Goal: Task Accomplishment & Management: Manage account settings

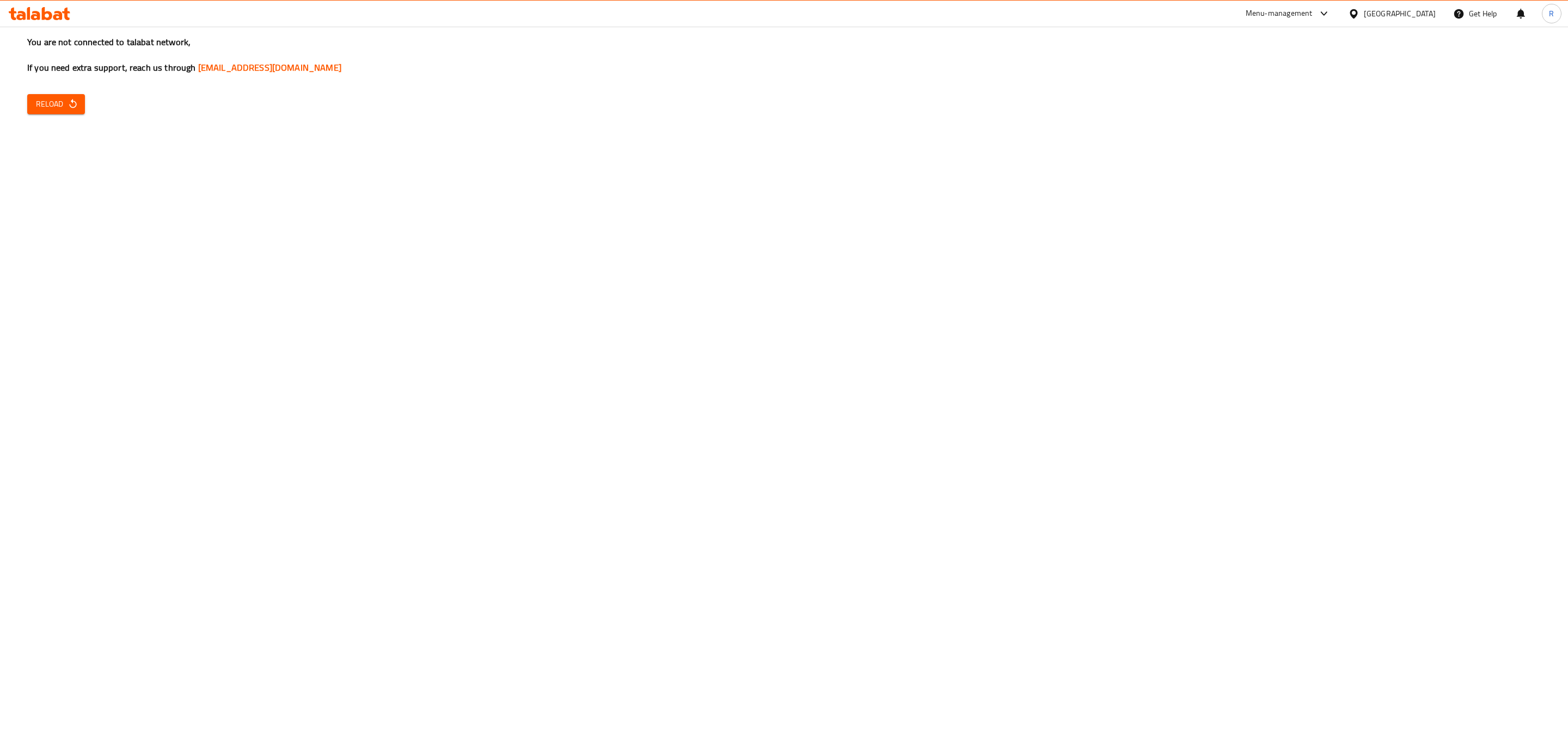
click at [52, 18] on icon at bounding box center [39, 13] width 62 height 13
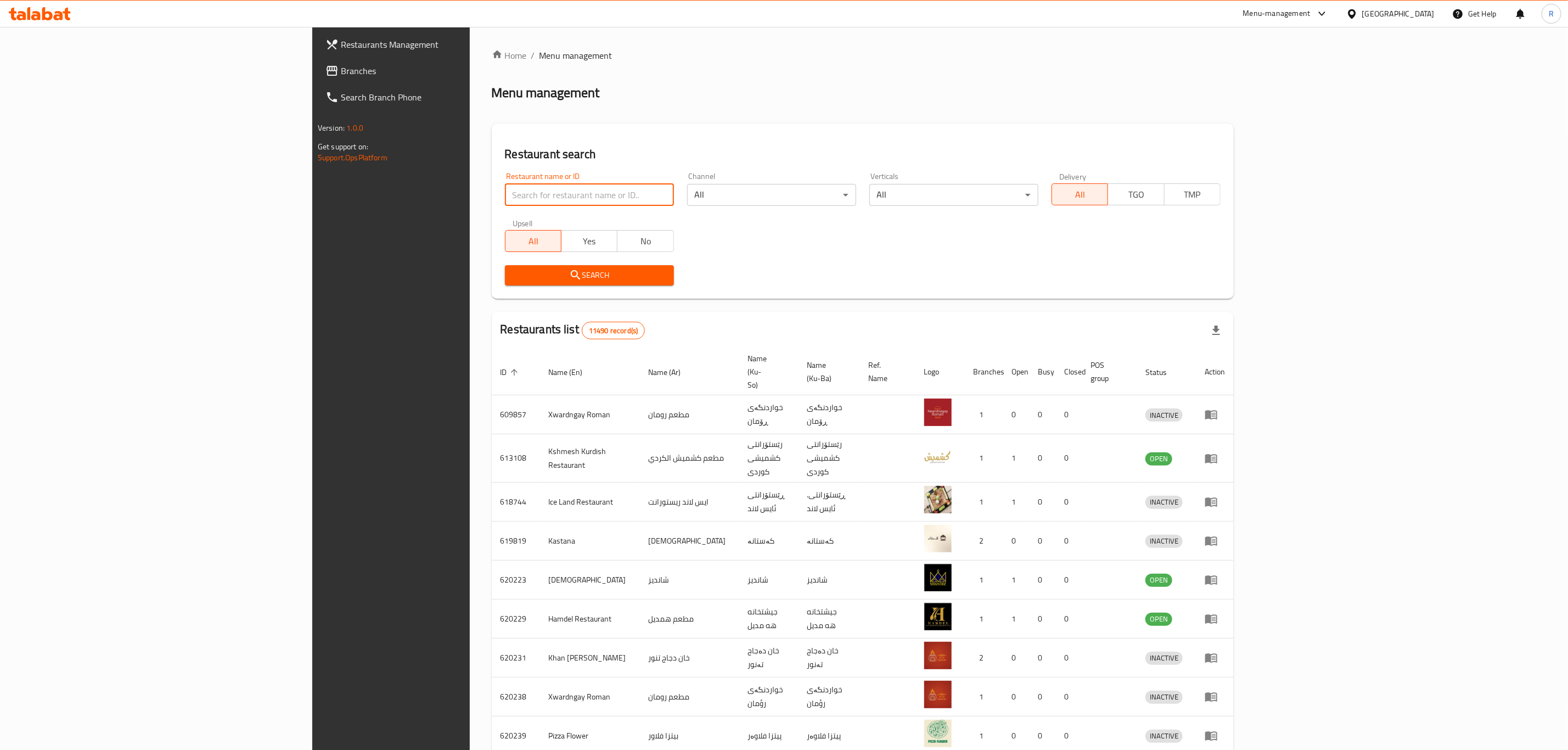
click at [505, 193] on input "search" at bounding box center [589, 194] width 169 height 22
click button "Search" at bounding box center [589, 276] width 169 height 21
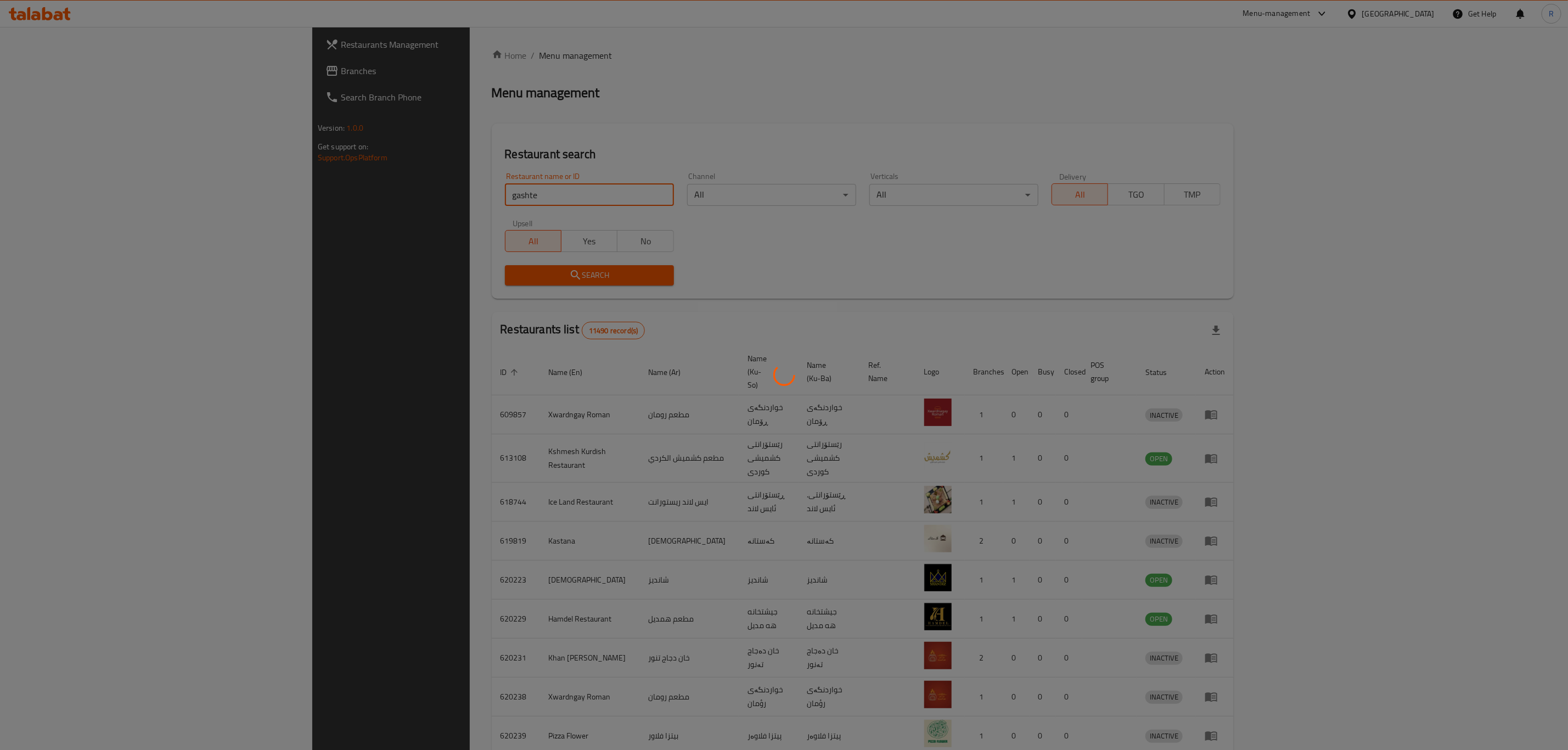
click button "Search" at bounding box center [589, 276] width 169 height 21
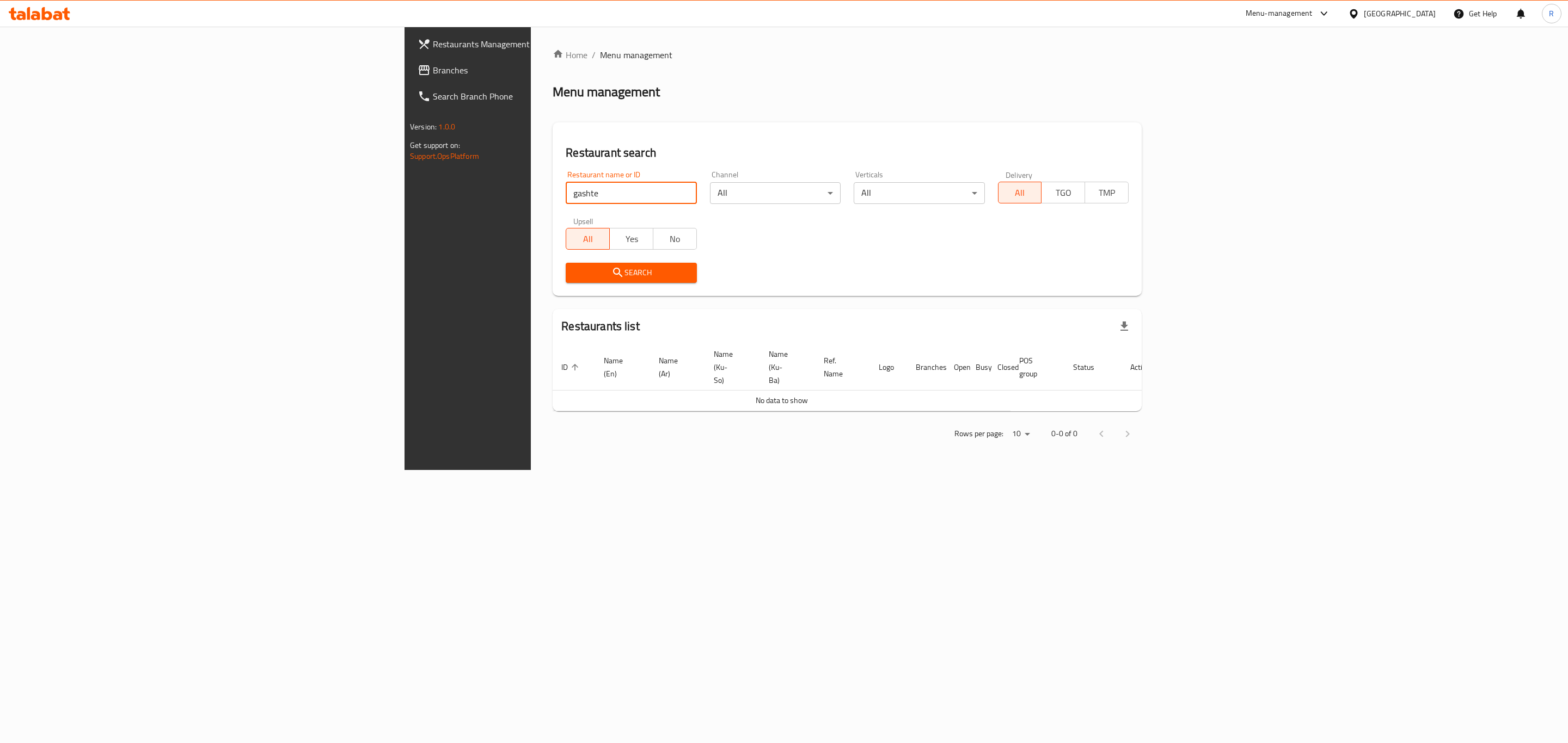
drag, startPoint x: 354, startPoint y: 194, endPoint x: 320, endPoint y: 199, distance: 34.4
click at [566, 199] on input "gashte" at bounding box center [631, 192] width 131 height 21
type input "gashet"
click button "Search" at bounding box center [631, 273] width 131 height 20
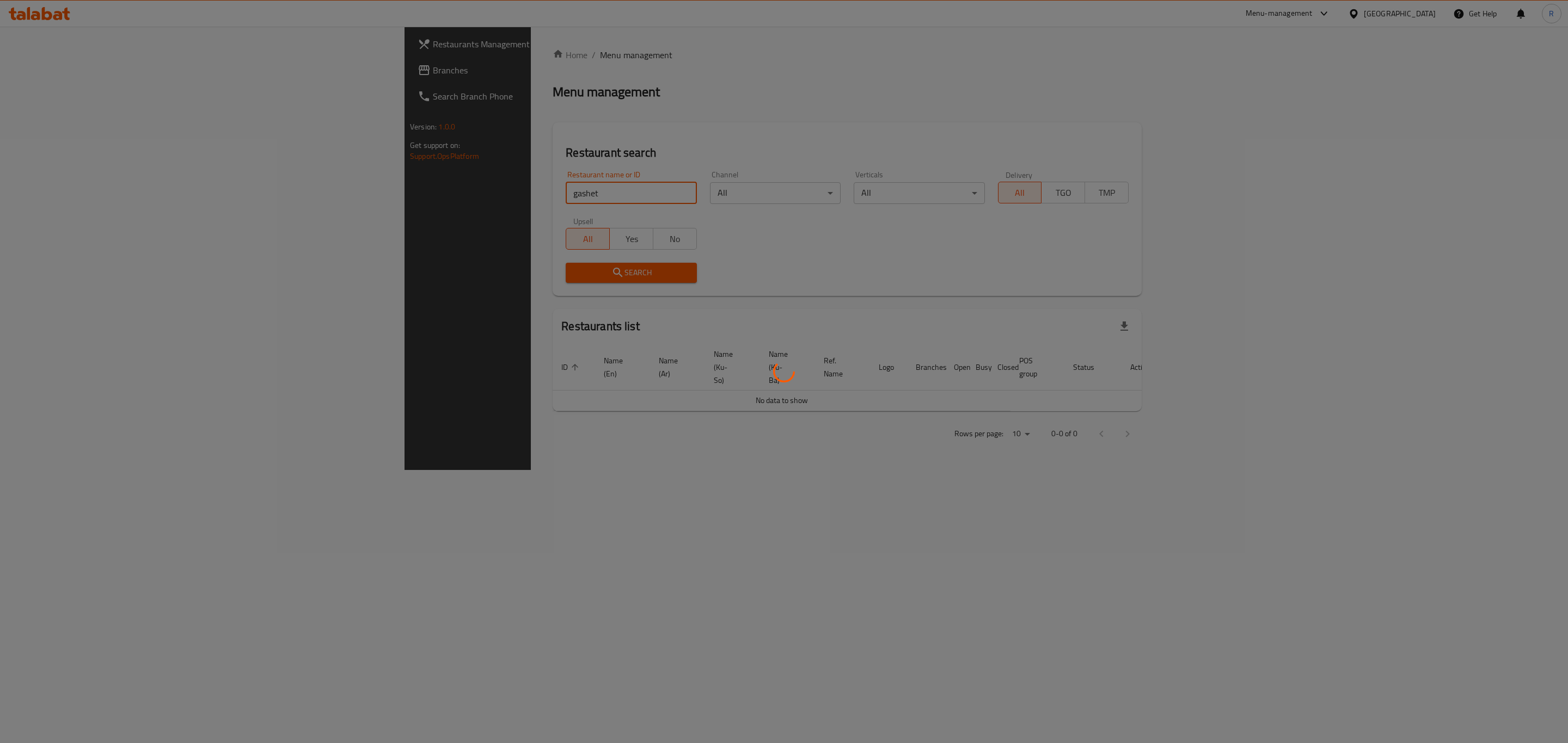
click button "Search" at bounding box center [631, 273] width 131 height 20
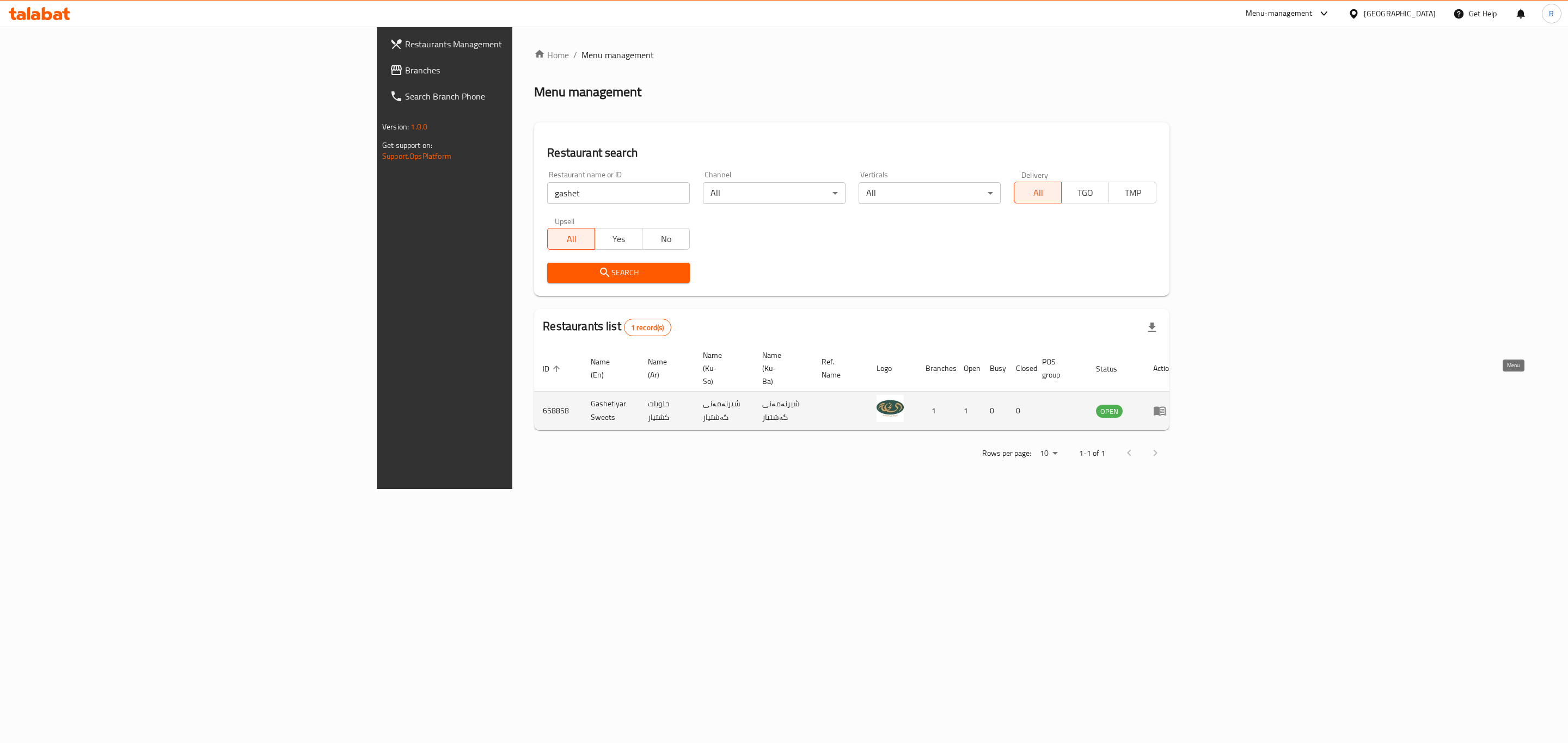
click at [1166, 407] on icon "enhanced table" at bounding box center [1160, 412] width 12 height 9
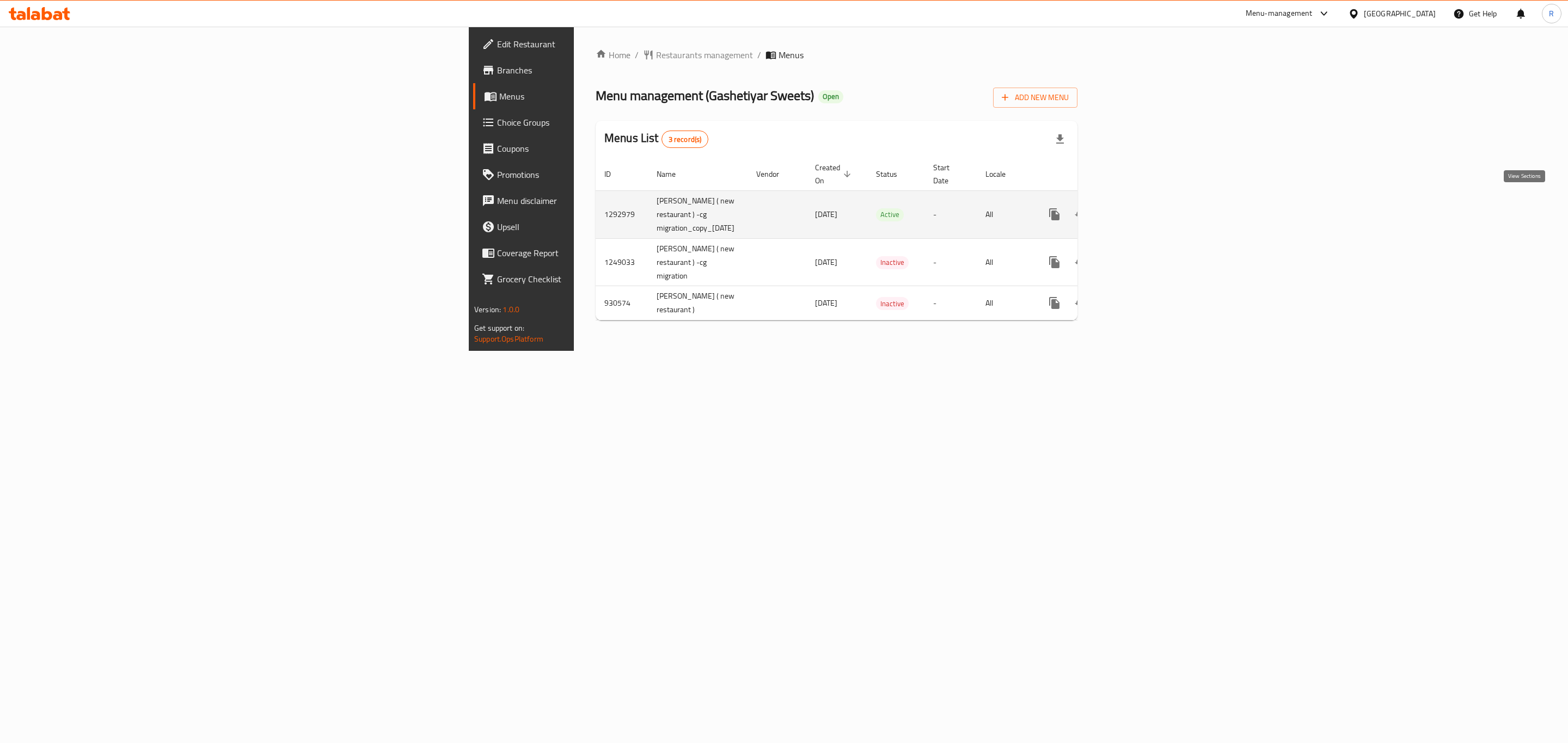
click at [1138, 209] on icon "enhanced table" at bounding box center [1132, 214] width 9 height 9
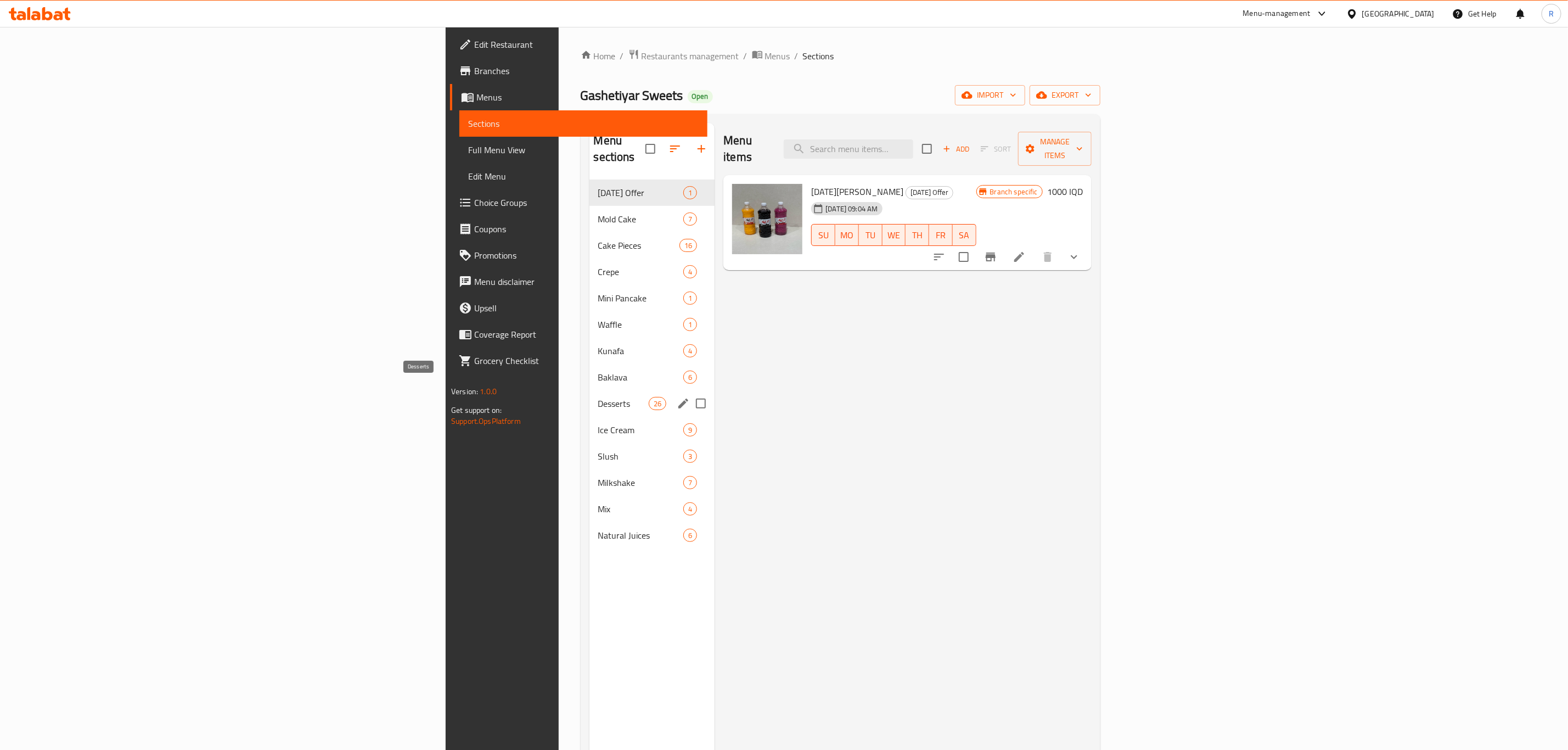
click at [598, 397] on span "Desserts" at bounding box center [623, 403] width 51 height 13
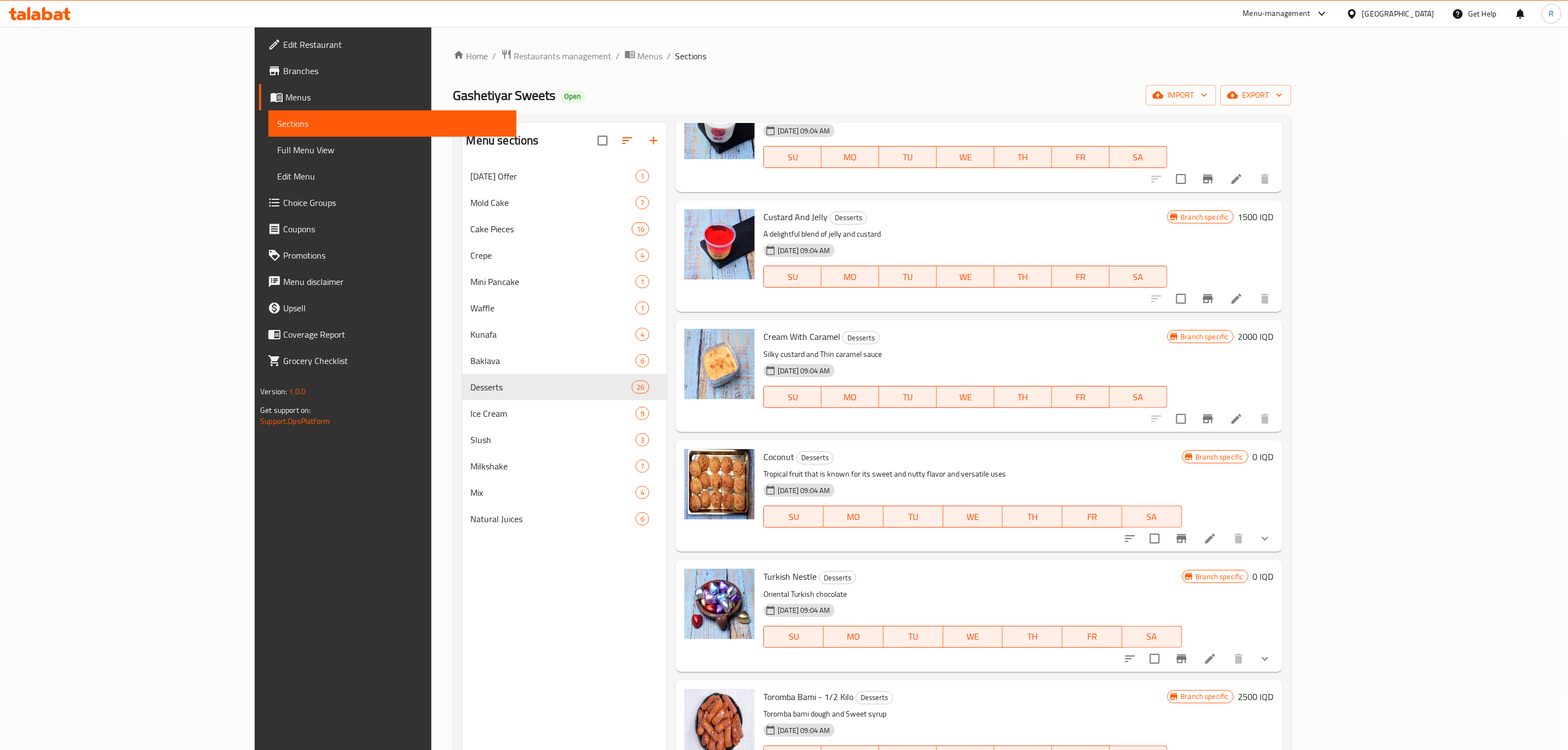
scroll to position [1813, 0]
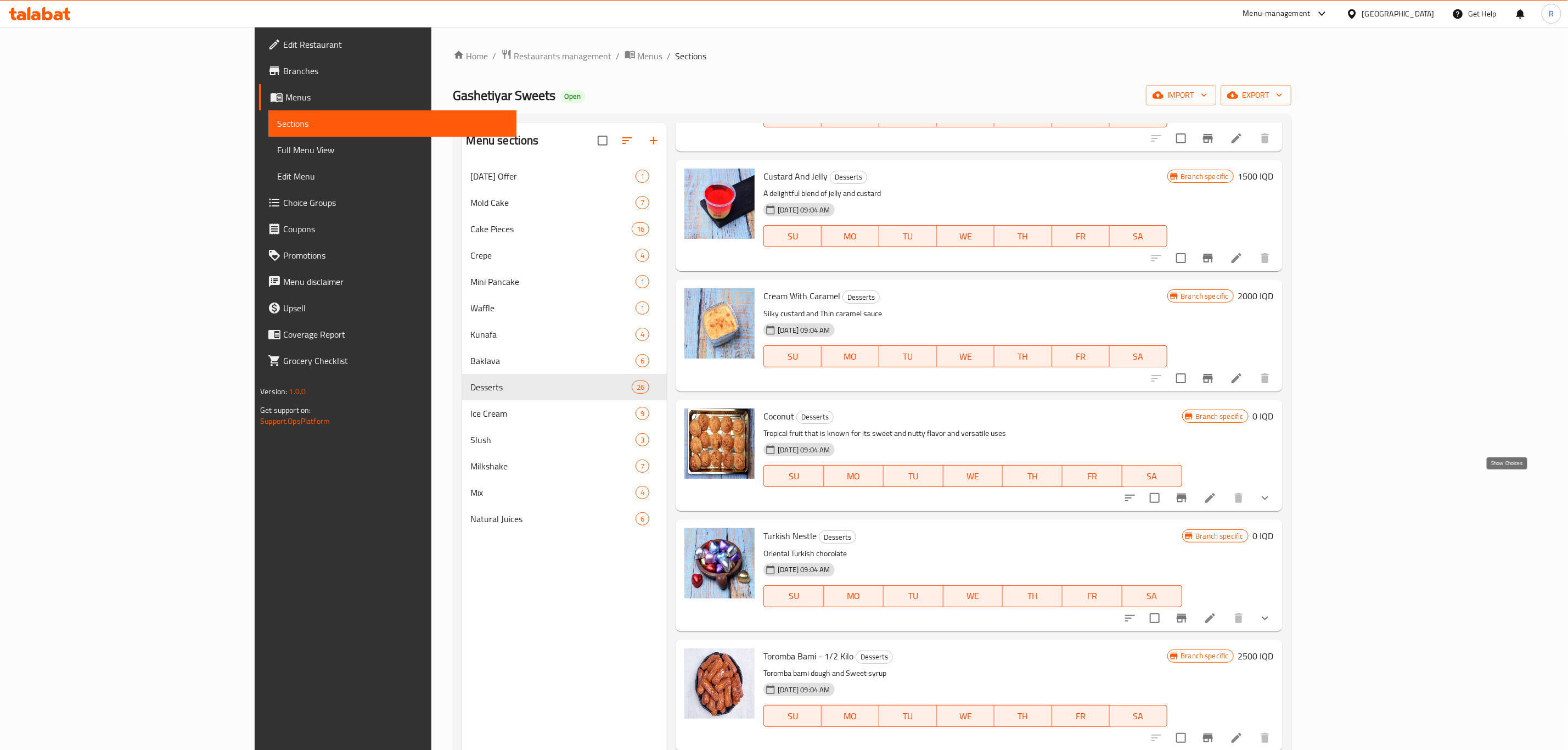
click at [1272, 491] on icon "show more" at bounding box center [1265, 497] width 13 height 13
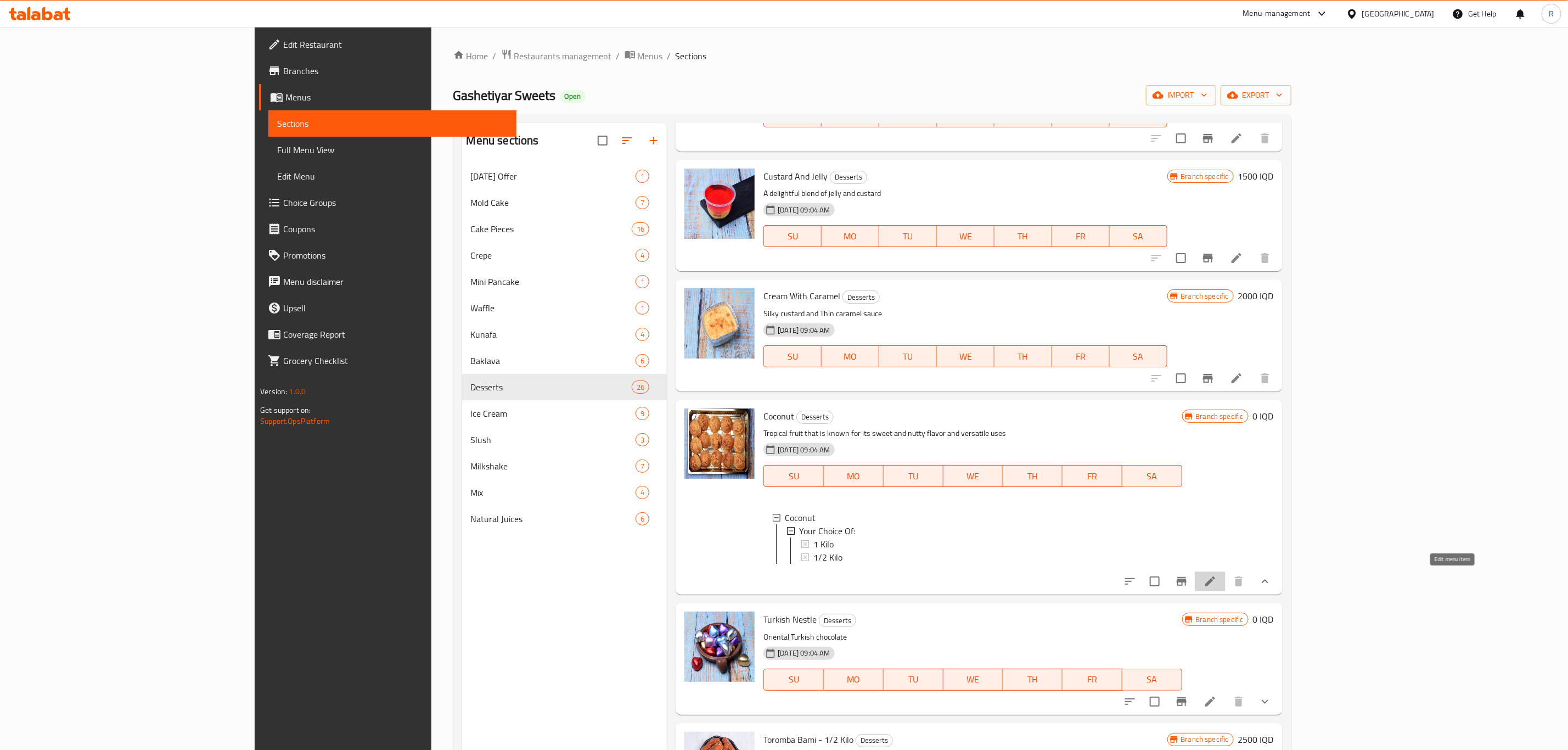
click at [1216, 579] on icon at bounding box center [1210, 581] width 9 height 9
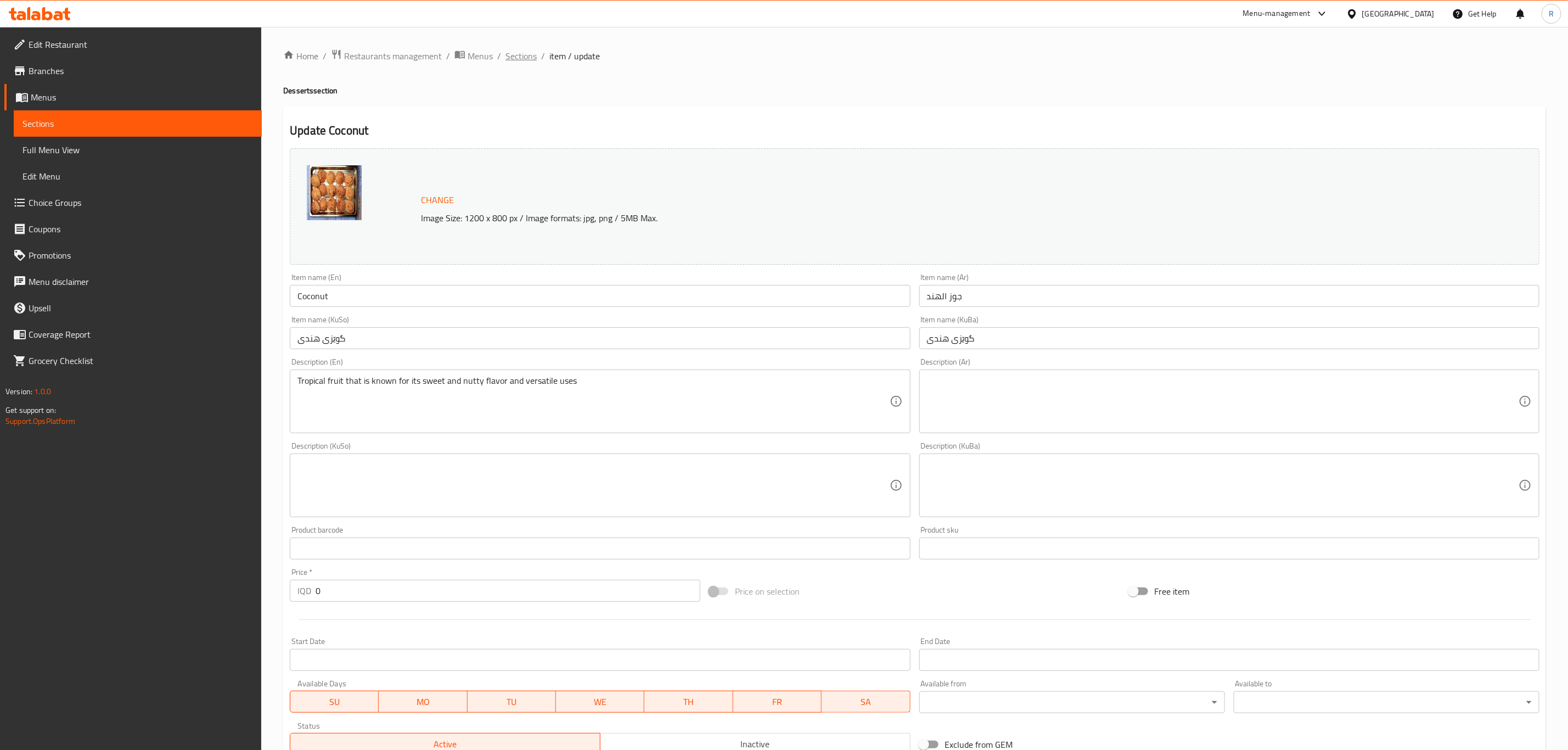
click at [524, 55] on span "Sections" at bounding box center [521, 55] width 31 height 13
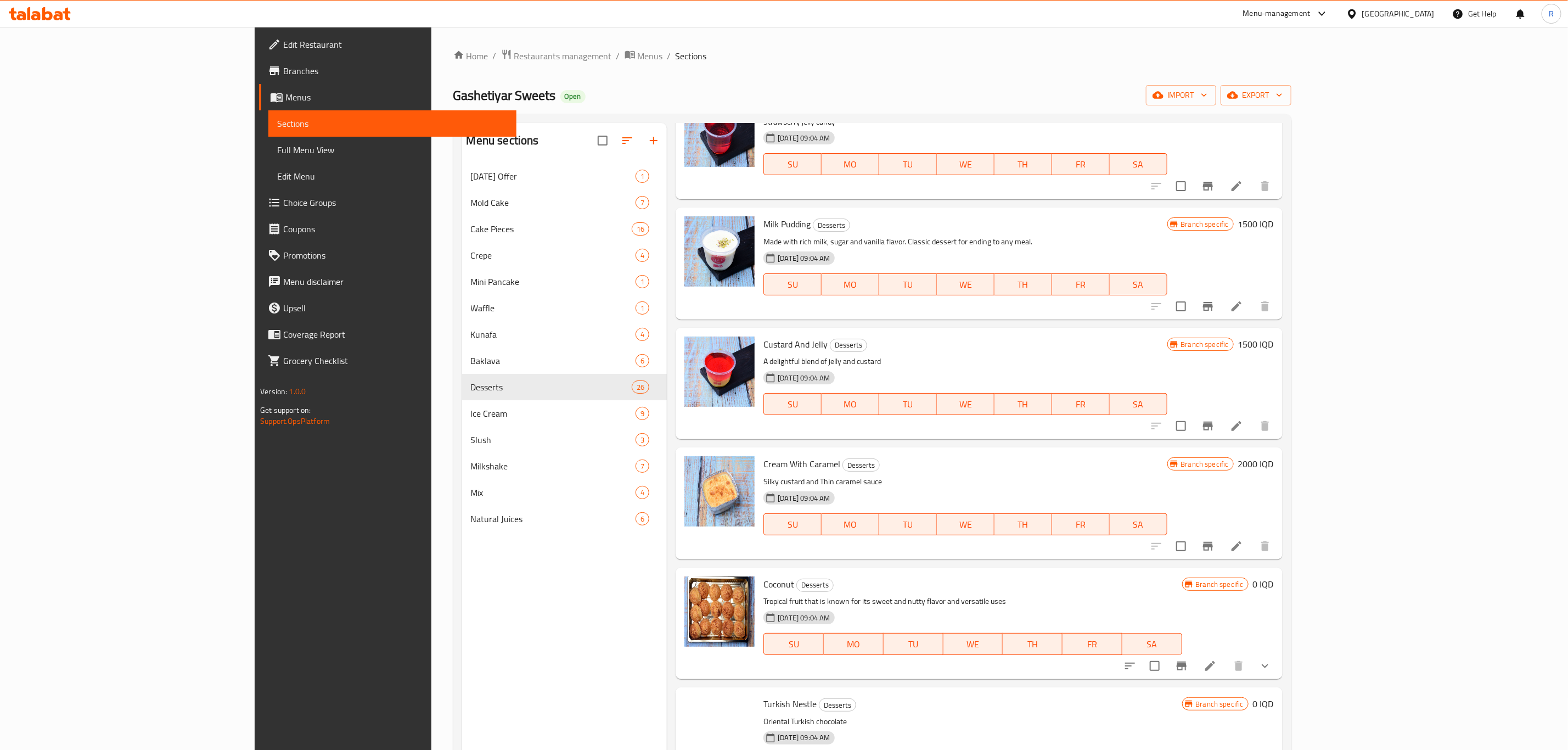
scroll to position [1730, 0]
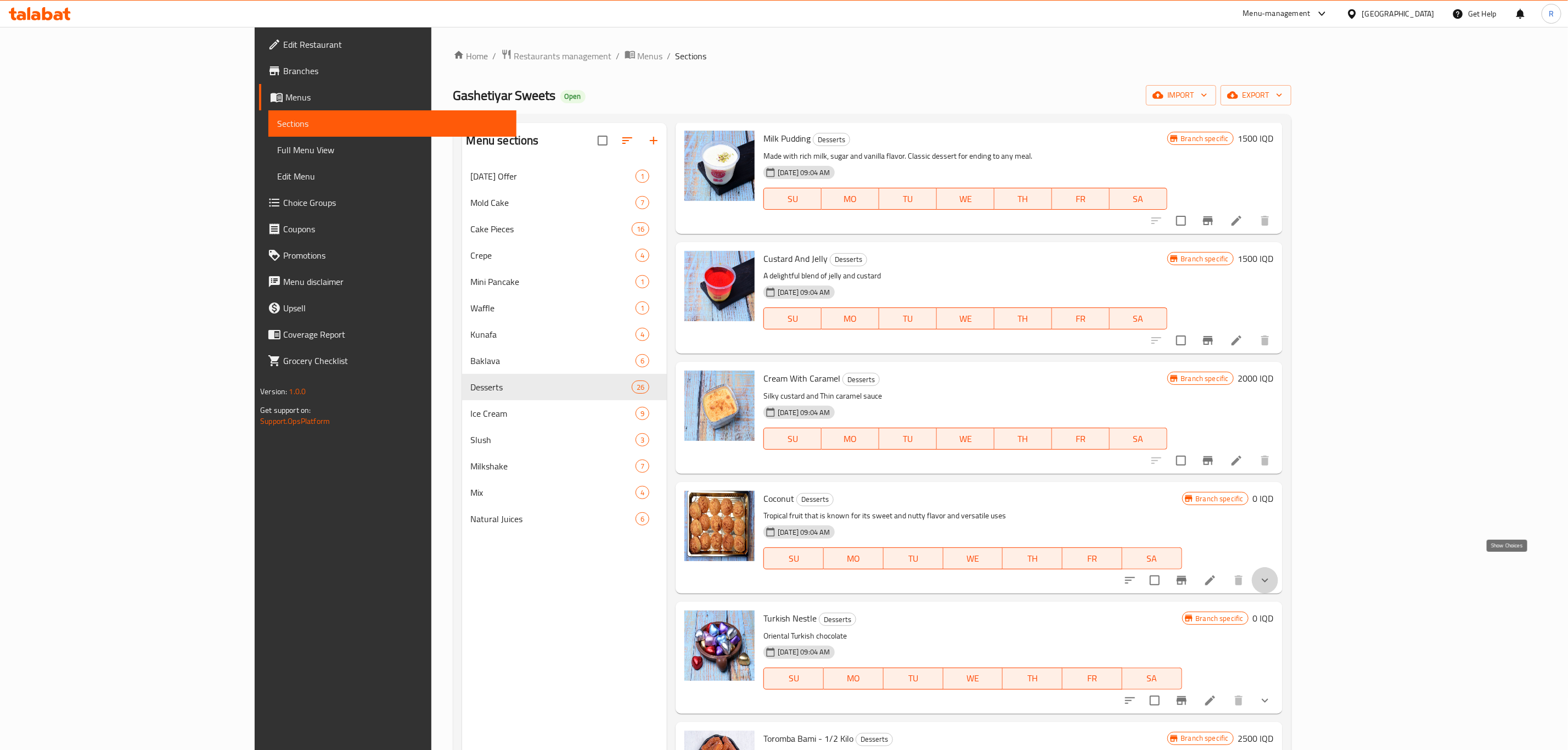
click at [1272, 574] on icon "show more" at bounding box center [1265, 580] width 13 height 13
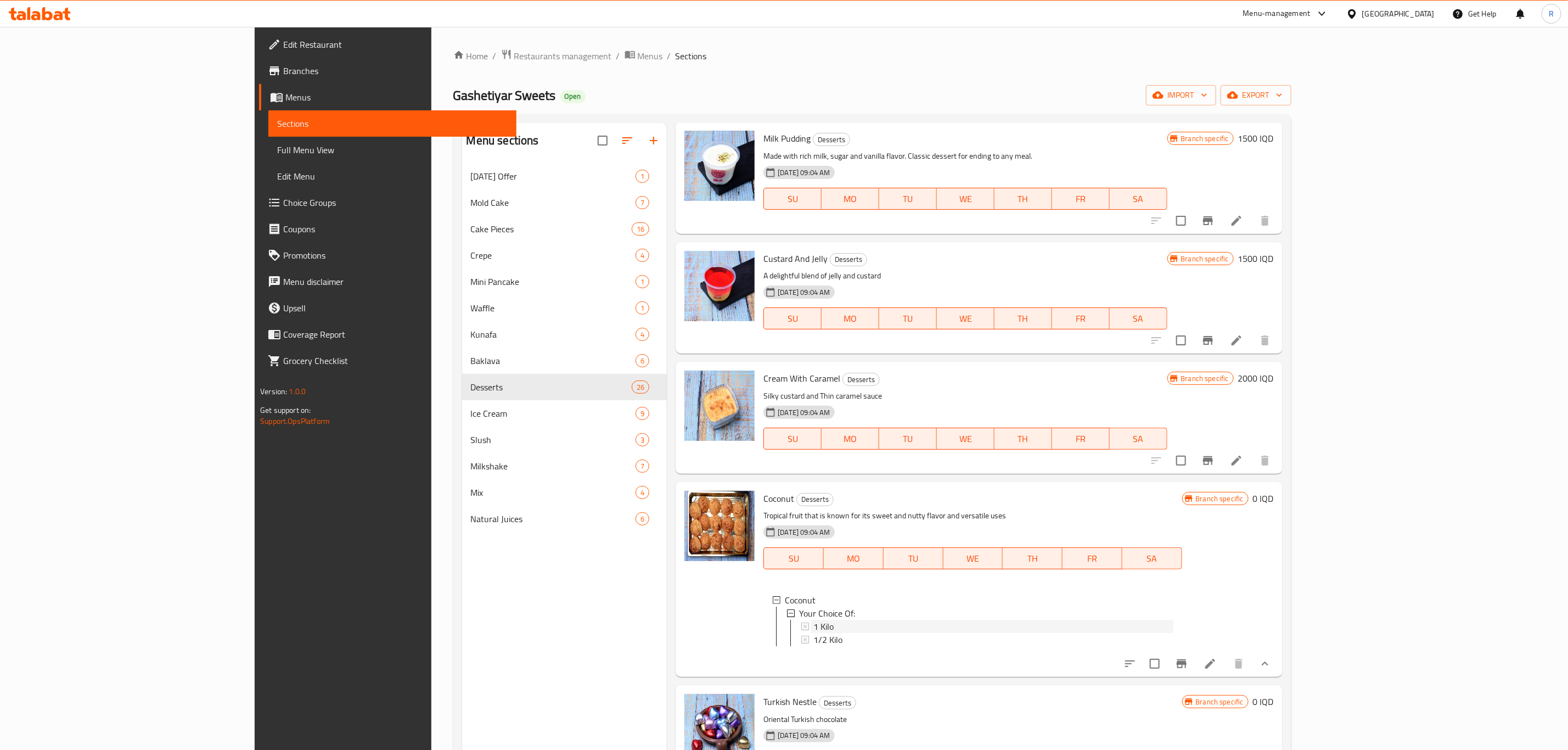
click at [813, 620] on span "1 Kilo" at bounding box center [824, 626] width 21 height 13
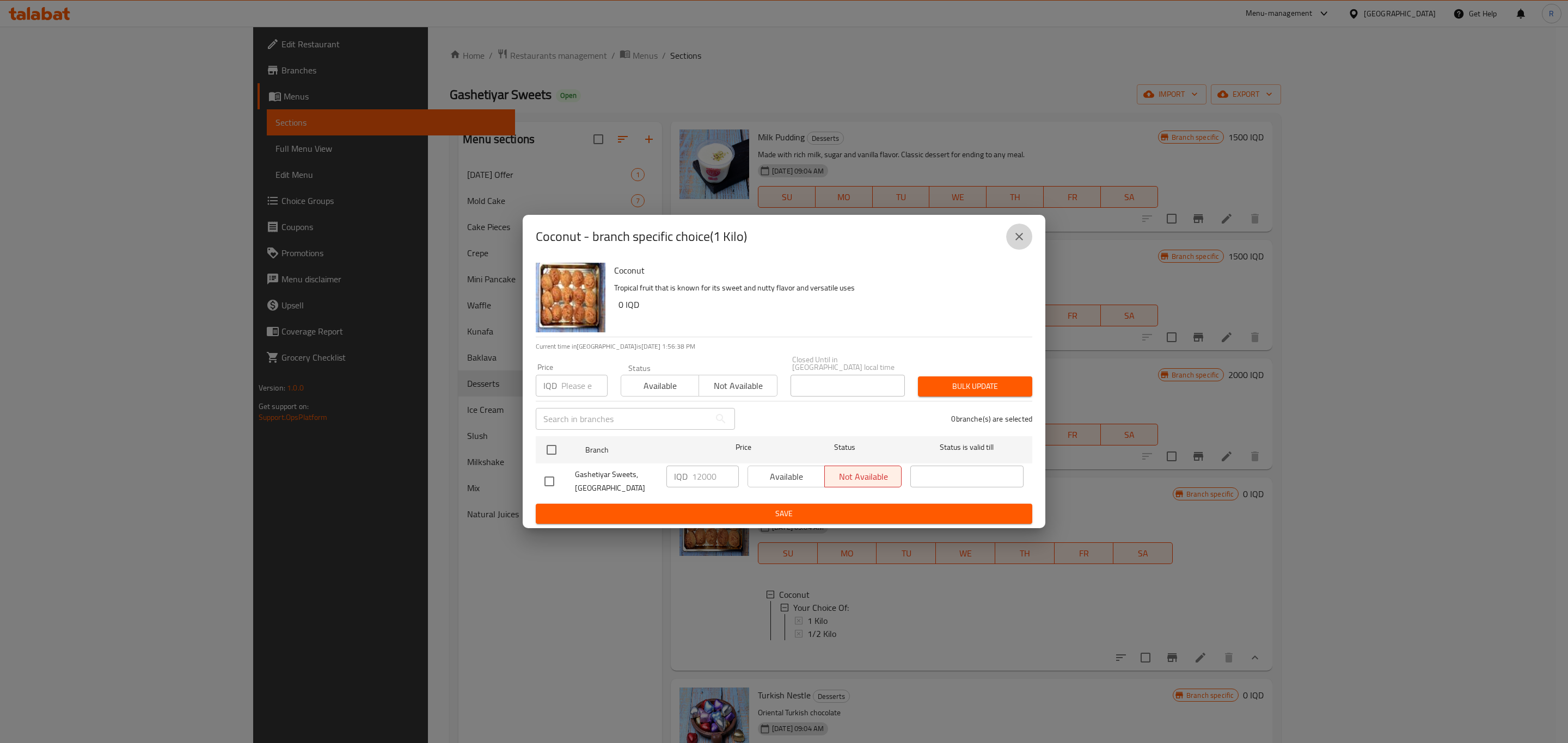
click at [1018, 243] on icon "close" at bounding box center [1019, 237] width 13 height 13
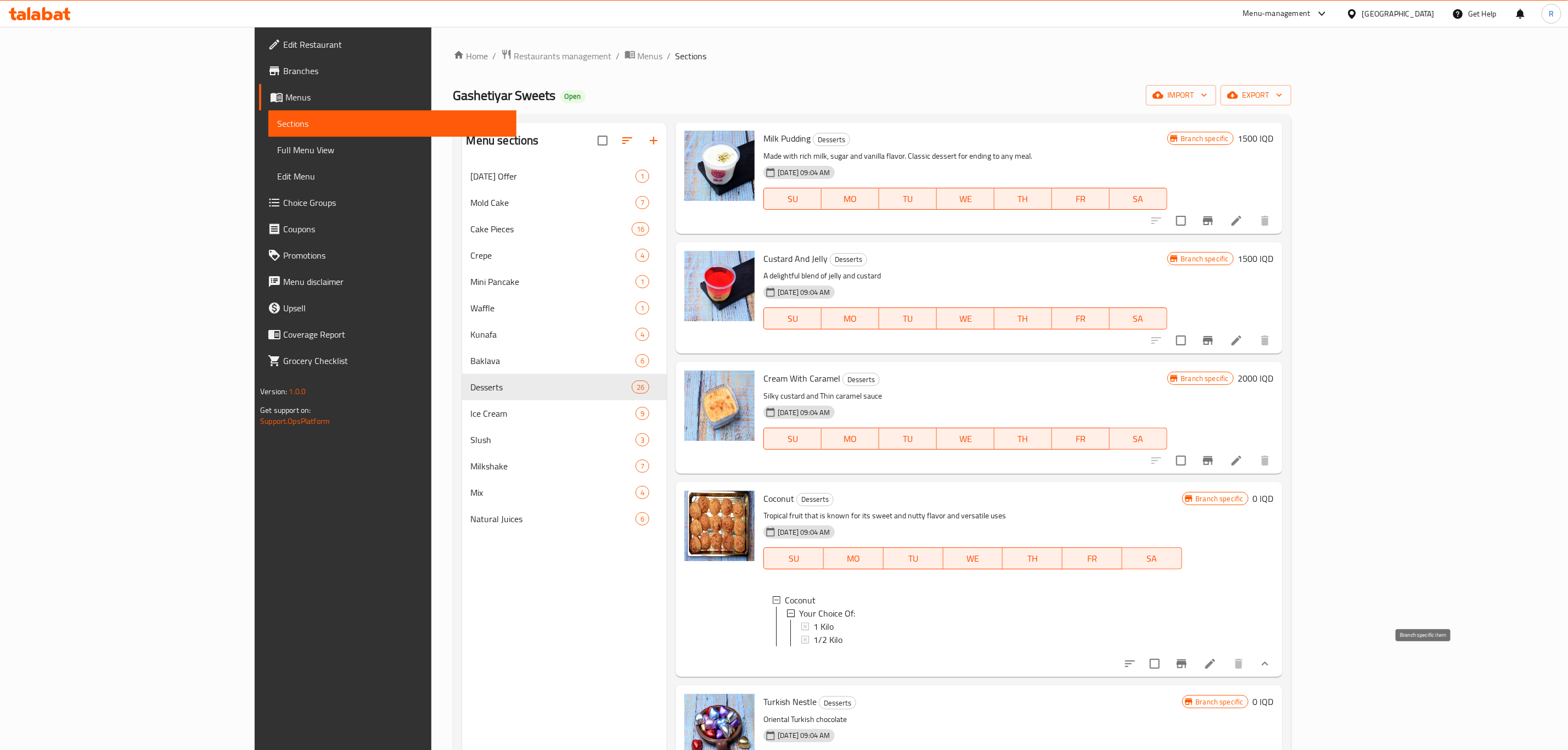
click at [1188, 665] on icon "Branch-specific-item" at bounding box center [1181, 664] width 13 height 13
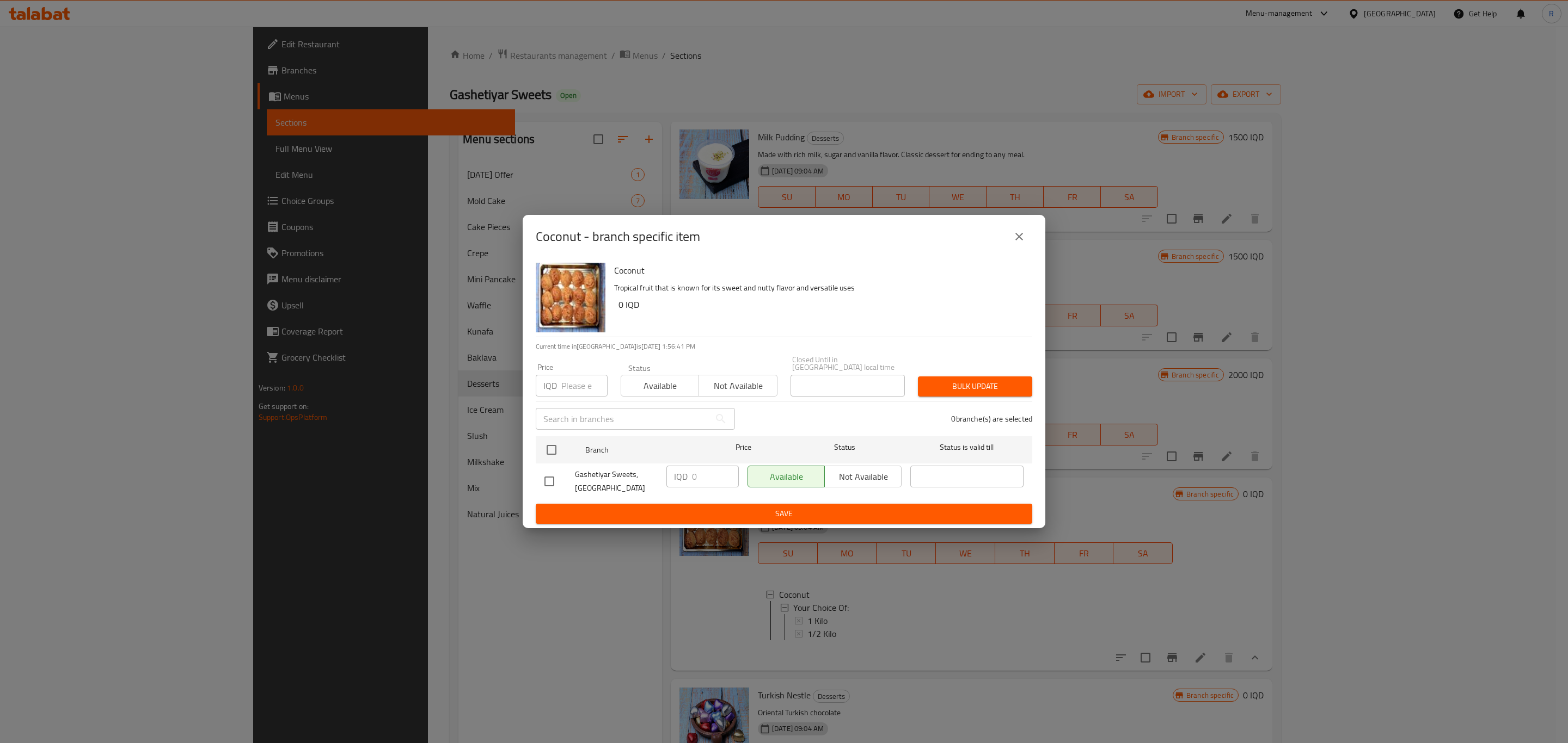
click at [1023, 243] on icon "close" at bounding box center [1019, 237] width 13 height 13
